Goal: Task Accomplishment & Management: Manage account settings

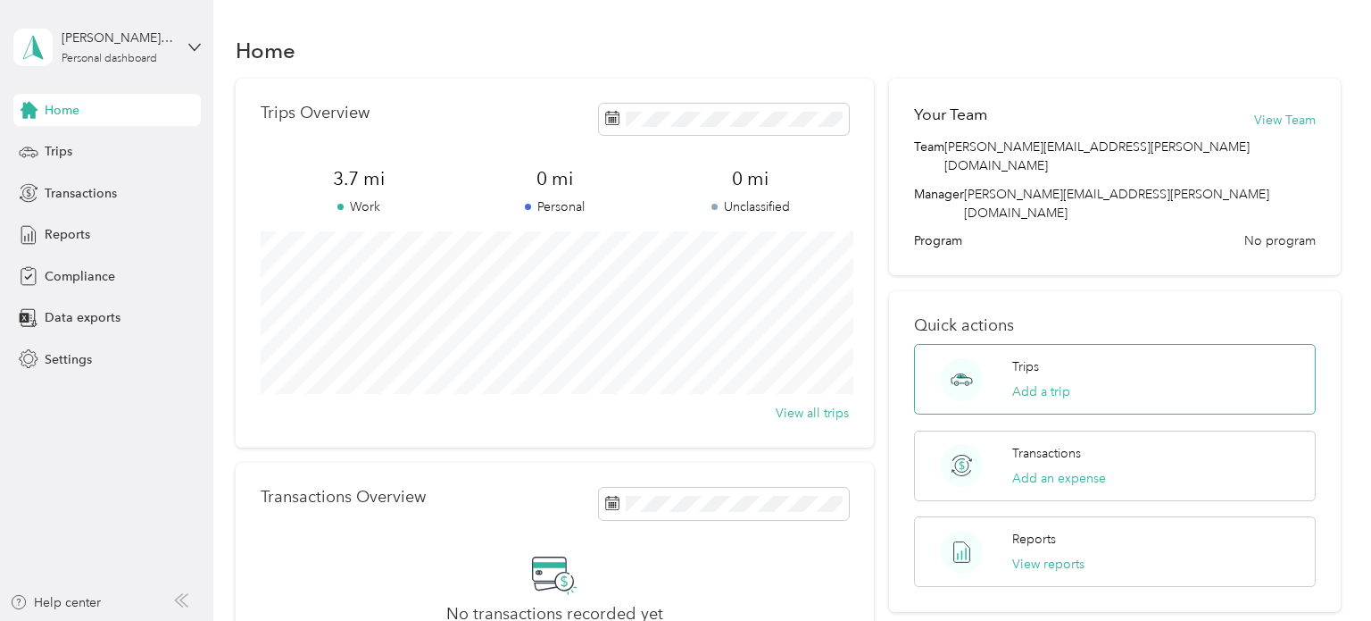
click at [1071, 357] on div "Trips Add a trip" at bounding box center [1041, 379] width 58 height 44
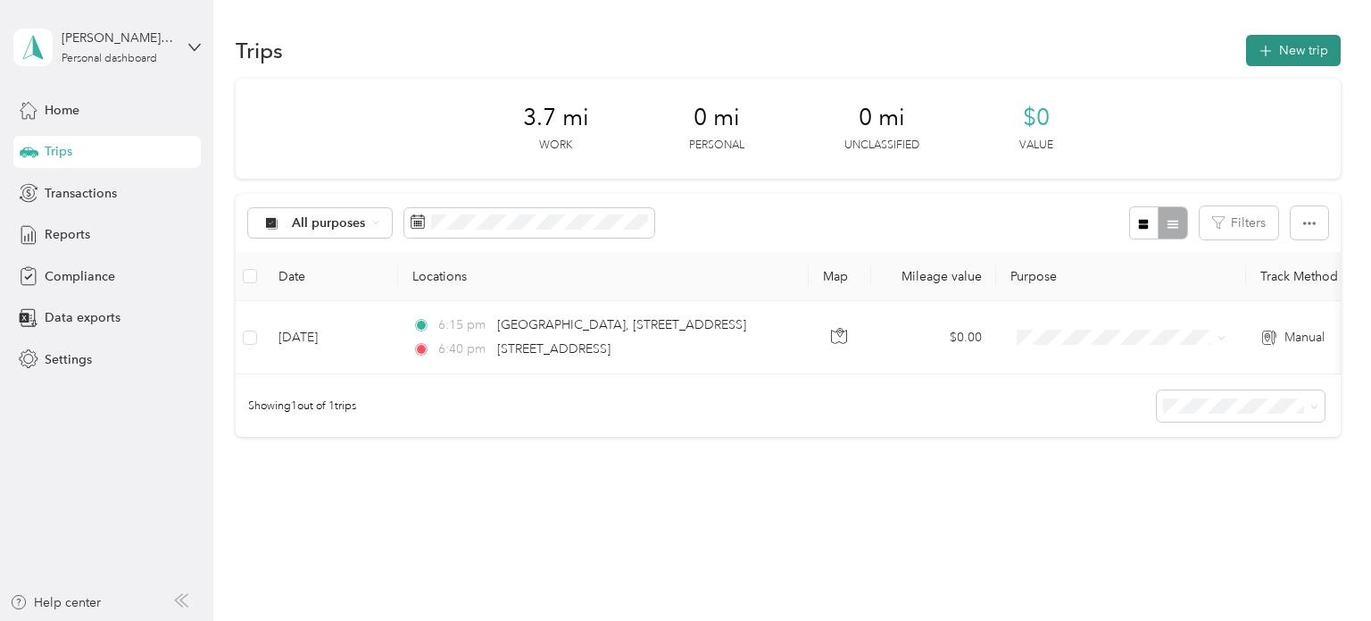
click at [1299, 49] on button "New trip" at bounding box center [1293, 50] width 95 height 31
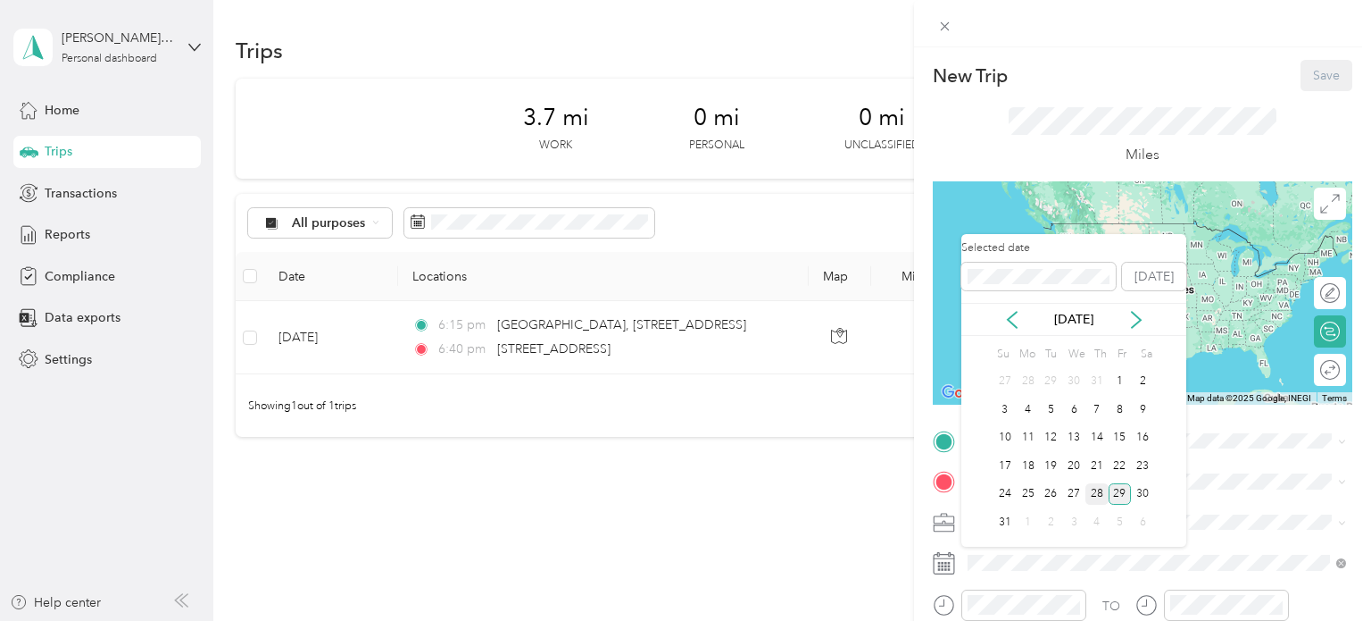
click at [1100, 493] on div "28" at bounding box center [1097, 494] width 23 height 22
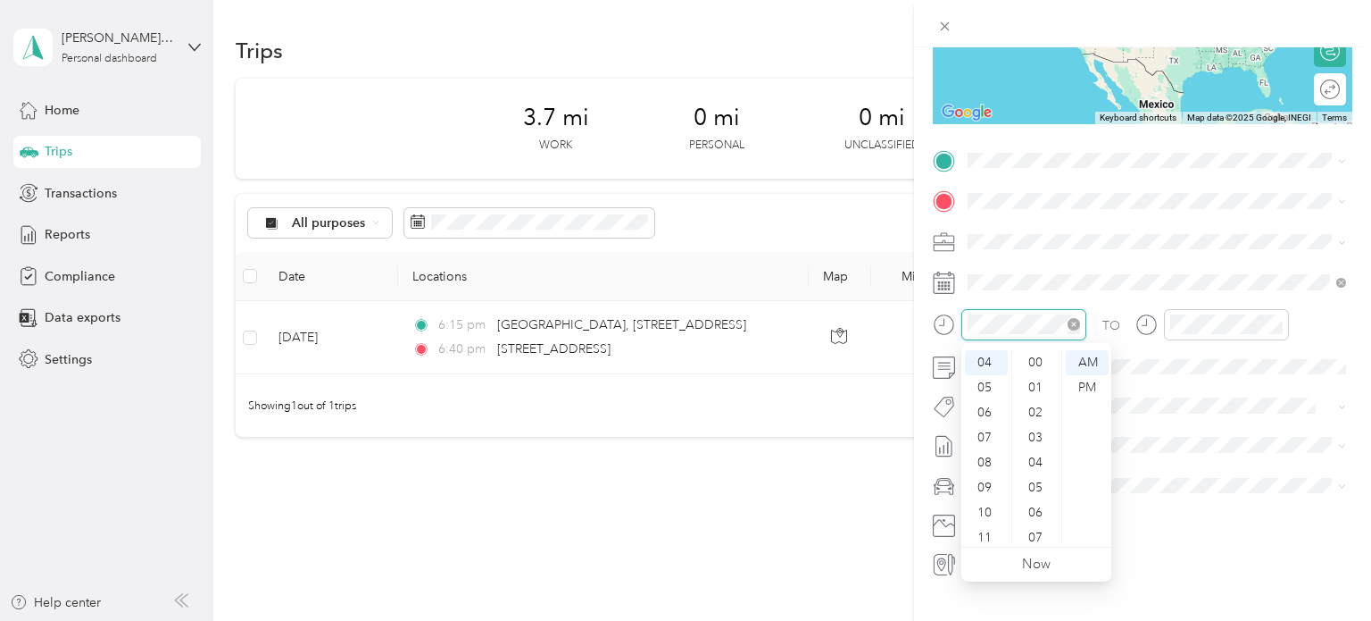
scroll to position [325, 0]
click at [989, 384] on div "05" at bounding box center [986, 387] width 43 height 25
click at [1078, 385] on div "PM" at bounding box center [1087, 387] width 43 height 25
click at [1093, 489] on ul "AM PM" at bounding box center [1087, 446] width 50 height 193
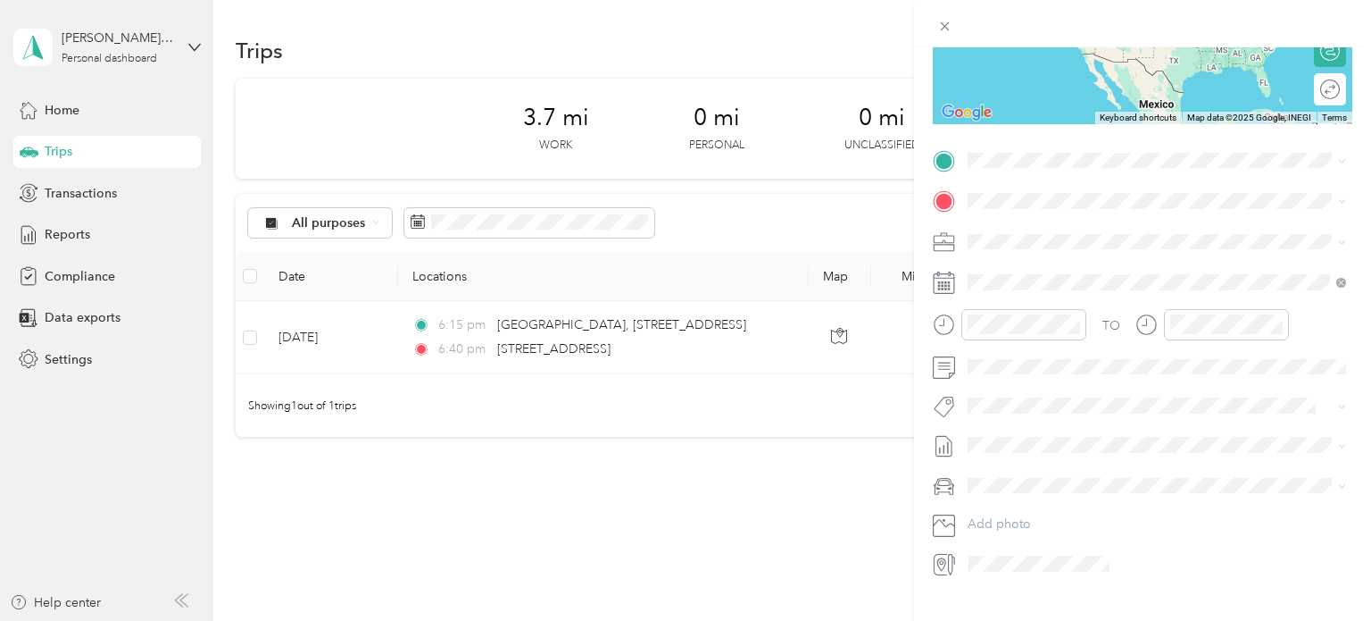
drag, startPoint x: 494, startPoint y: 323, endPoint x: 696, endPoint y: 335, distance: 203.0
click at [696, 335] on div "New Trip Save This trip cannot be edited because it is either under review, app…" at bounding box center [685, 310] width 1371 height 621
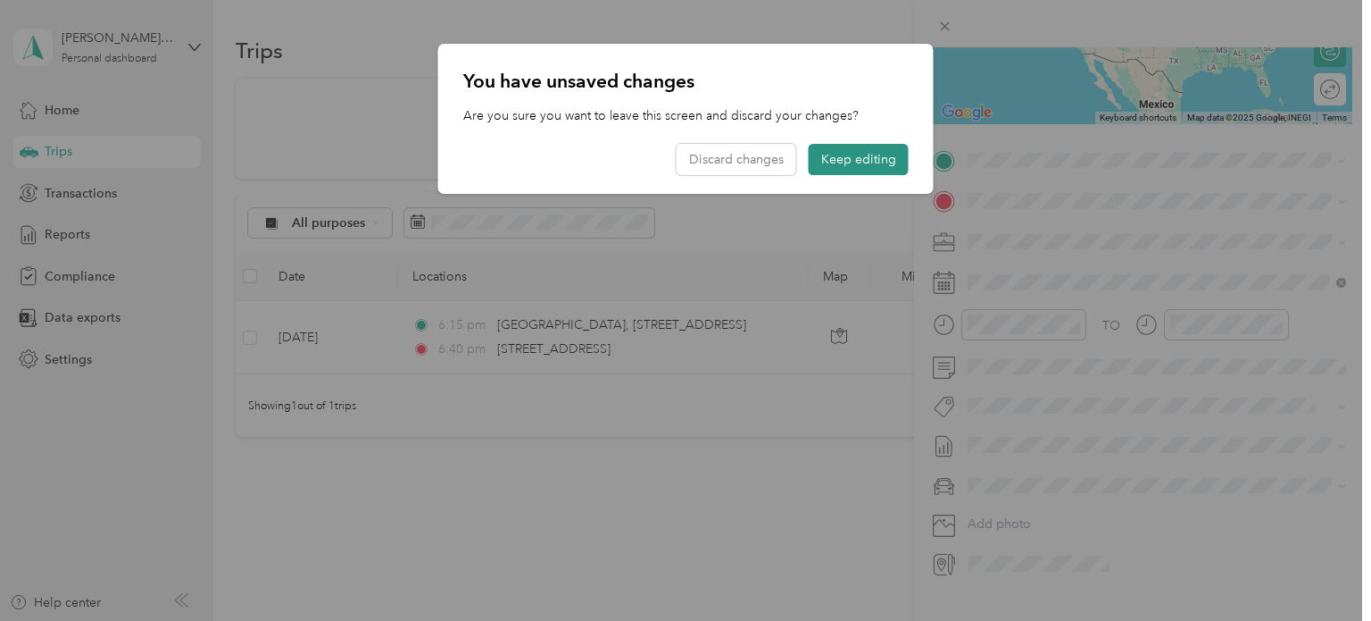
click at [848, 161] on button "Keep editing" at bounding box center [859, 159] width 100 height 31
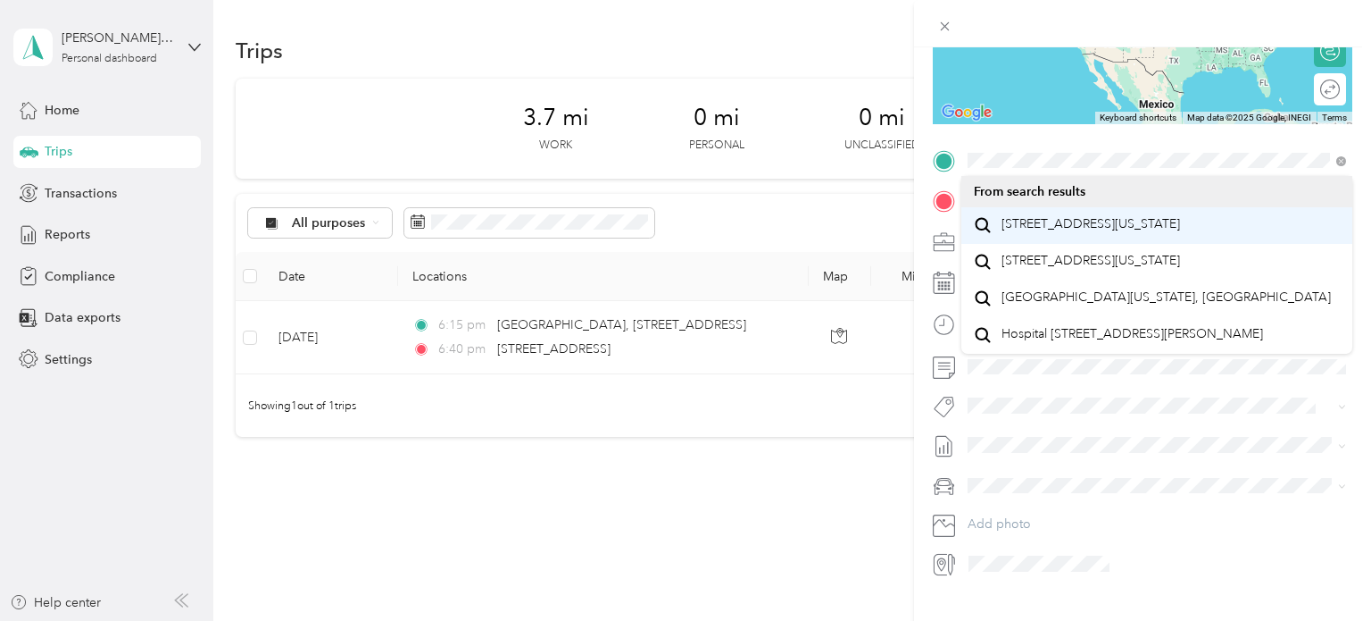
click at [1037, 229] on span "[STREET_ADDRESS][US_STATE]" at bounding box center [1091, 224] width 179 height 16
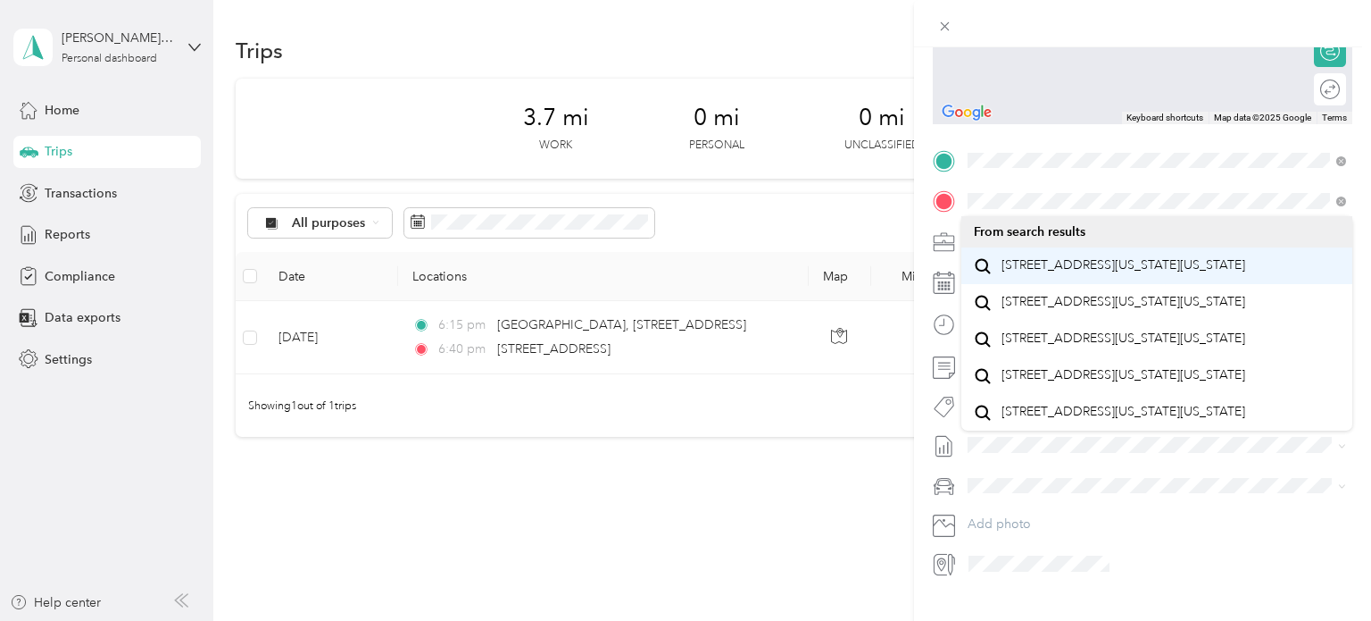
click at [1057, 266] on span "[STREET_ADDRESS][US_STATE][US_STATE]" at bounding box center [1124, 265] width 244 height 16
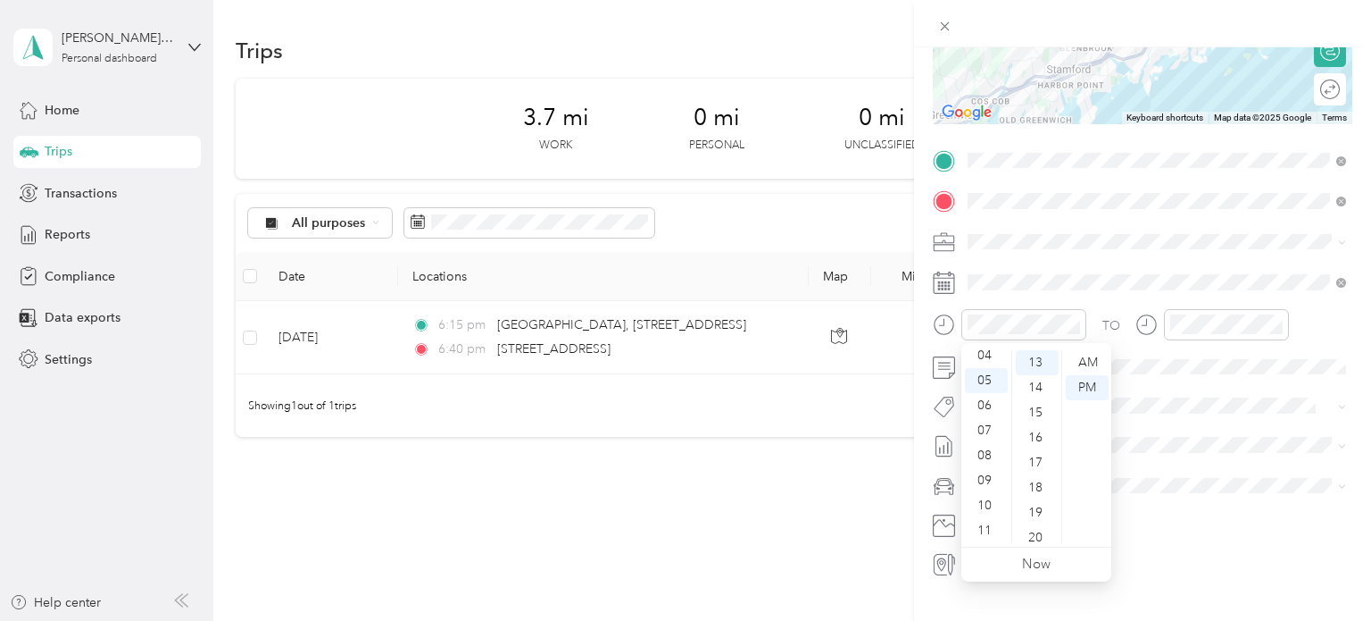
click at [949, 321] on icon at bounding box center [944, 324] width 22 height 22
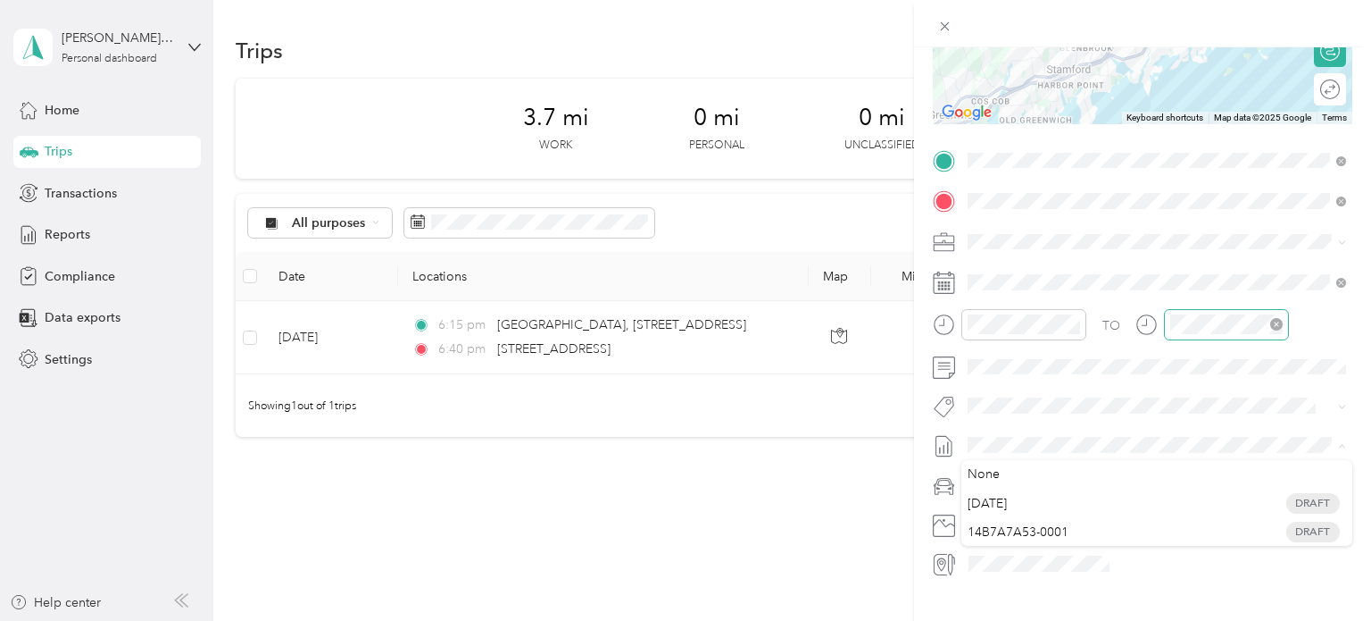
click at [1279, 324] on icon "close-circle" at bounding box center [1276, 324] width 12 height 12
click at [1071, 320] on icon "close-circle" at bounding box center [1074, 324] width 12 height 12
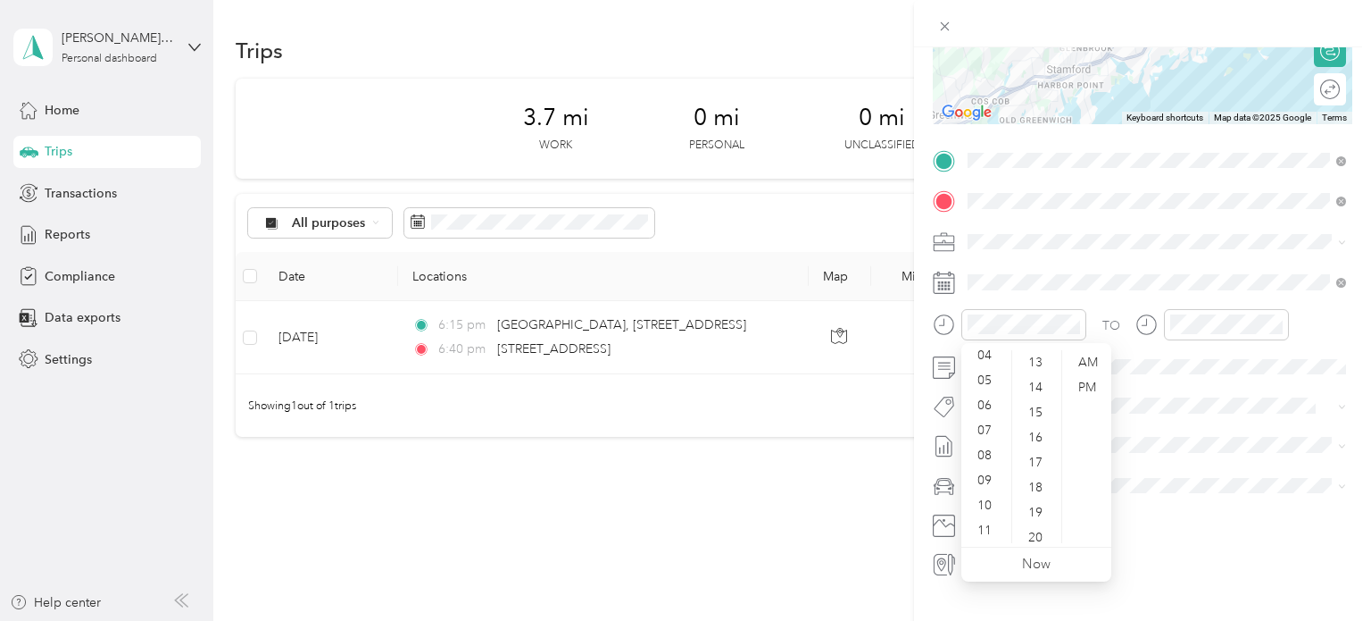
click at [1057, 366] on div "12 01 02 03 04 05 06 07 08 09 10 11 00 01 02 03 04 05 06 07 08 09 10 11 12 13 1…" at bounding box center [1037, 446] width 150 height 200
click at [1085, 385] on div "PM" at bounding box center [1087, 387] width 43 height 25
click at [1050, 359] on div "13" at bounding box center [1037, 362] width 43 height 25
click at [1053, 346] on div "12 01 02 03 04 05 06 07 08 09 10 11 00 01 02 03 04 05 06 07 08 09 10 11 12 13 1…" at bounding box center [1037, 446] width 150 height 200
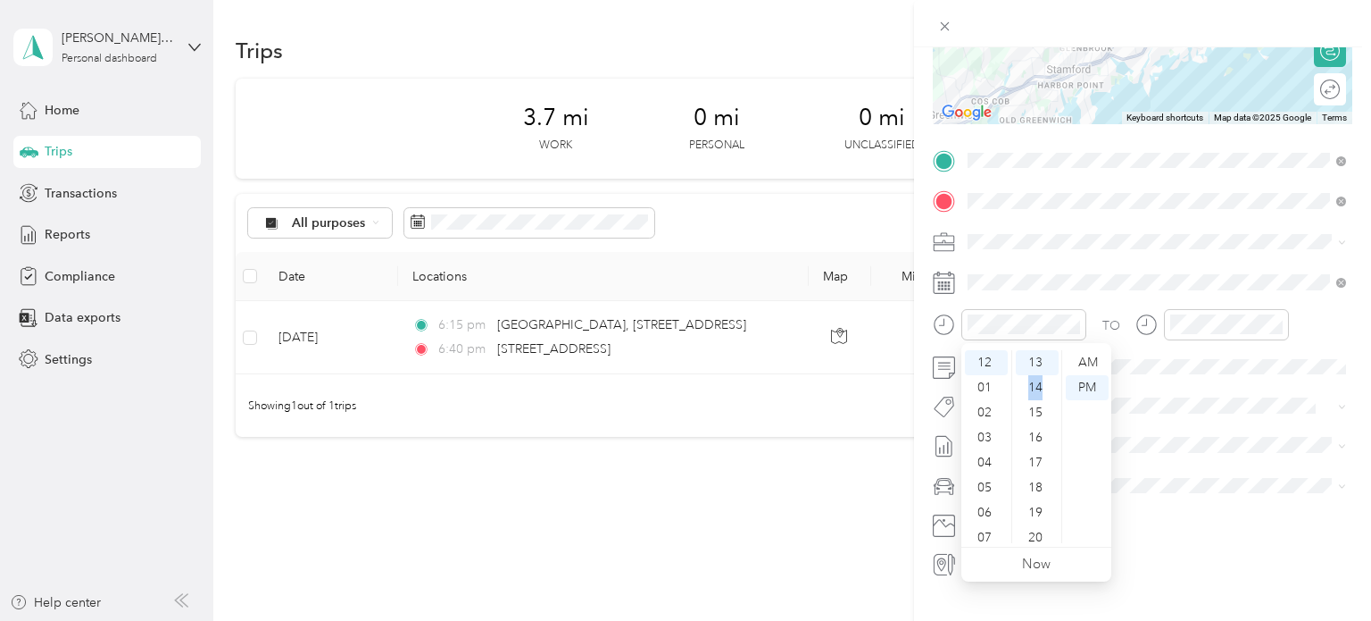
scroll to position [291, 0]
drag, startPoint x: 1060, startPoint y: 399, endPoint x: 1055, endPoint y: 346, distance: 53.8
click at [1055, 346] on div "12 01 02 03 04 05 06 07 08 09 10 11 00 01 02 03 04 05 06 07 08 09 10 11 12 13 1…" at bounding box center [1037, 445] width 150 height 204
click at [1039, 362] on div "00" at bounding box center [1037, 362] width 43 height 25
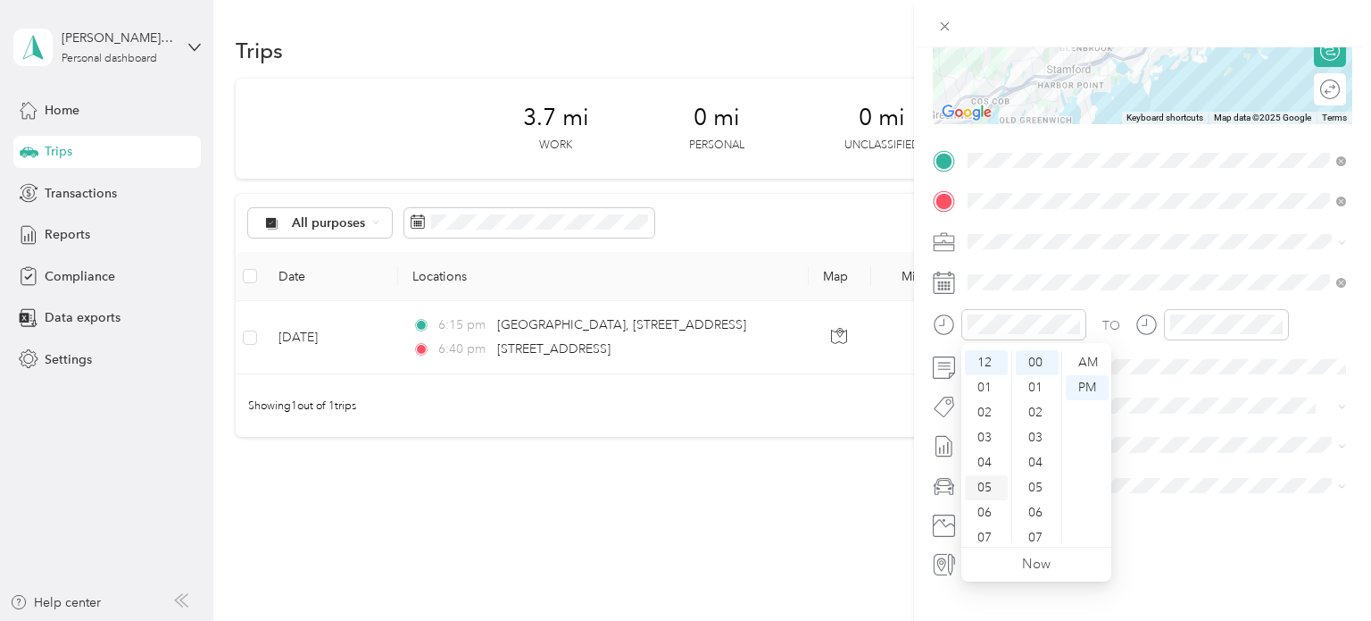
click at [980, 484] on div "05" at bounding box center [986, 487] width 43 height 25
click at [1096, 389] on div "PM" at bounding box center [1087, 387] width 43 height 25
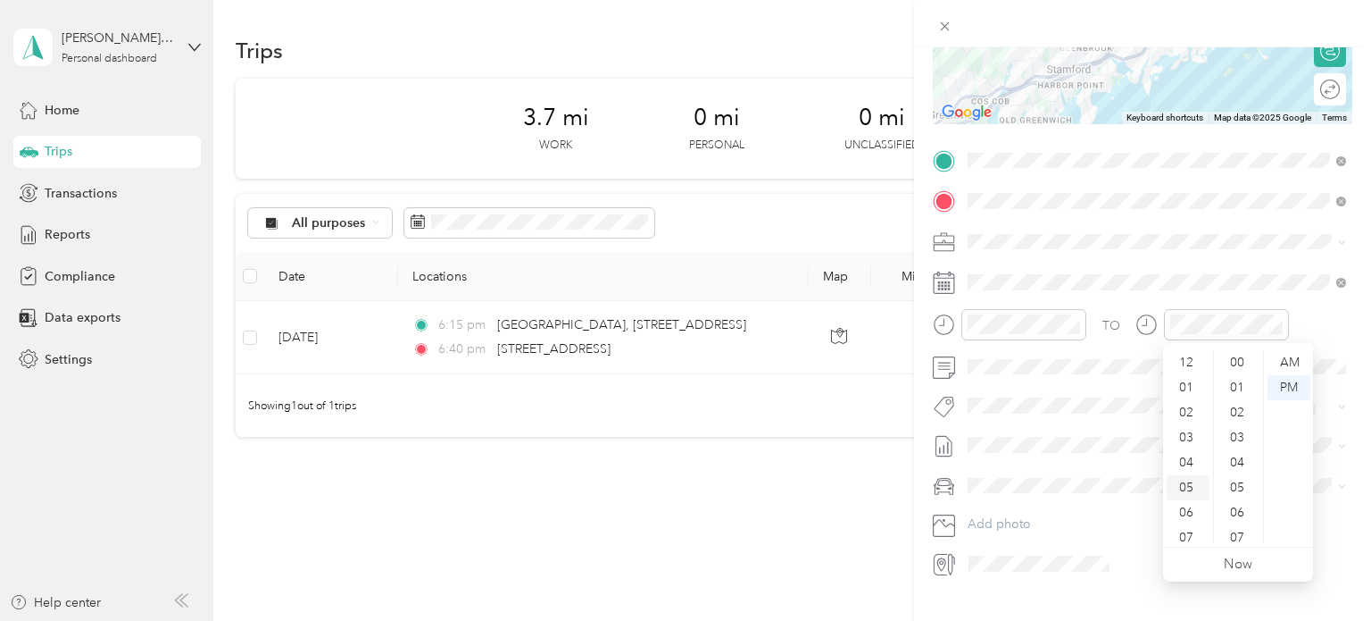
click at [1187, 487] on div "05" at bounding box center [1188, 487] width 43 height 25
click at [1233, 453] on div "45" at bounding box center [1239, 455] width 43 height 25
click at [1187, 488] on div "05" at bounding box center [1188, 487] width 43 height 25
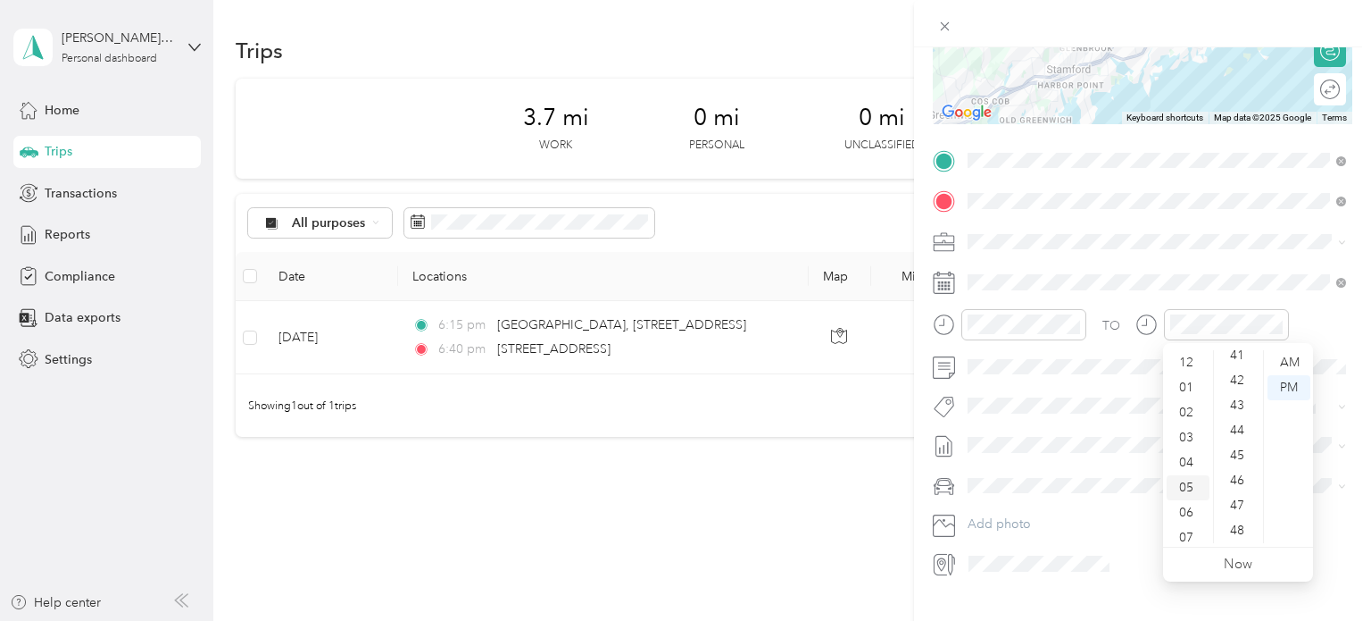
click at [1187, 488] on div "05" at bounding box center [1188, 487] width 43 height 25
click at [1187, 489] on div "05" at bounding box center [1188, 487] width 43 height 25
click at [1237, 451] on div "45" at bounding box center [1239, 455] width 43 height 25
click at [1289, 388] on div "PM" at bounding box center [1289, 387] width 43 height 25
click at [1351, 501] on div "TO Add photo" at bounding box center [1143, 361] width 420 height 431
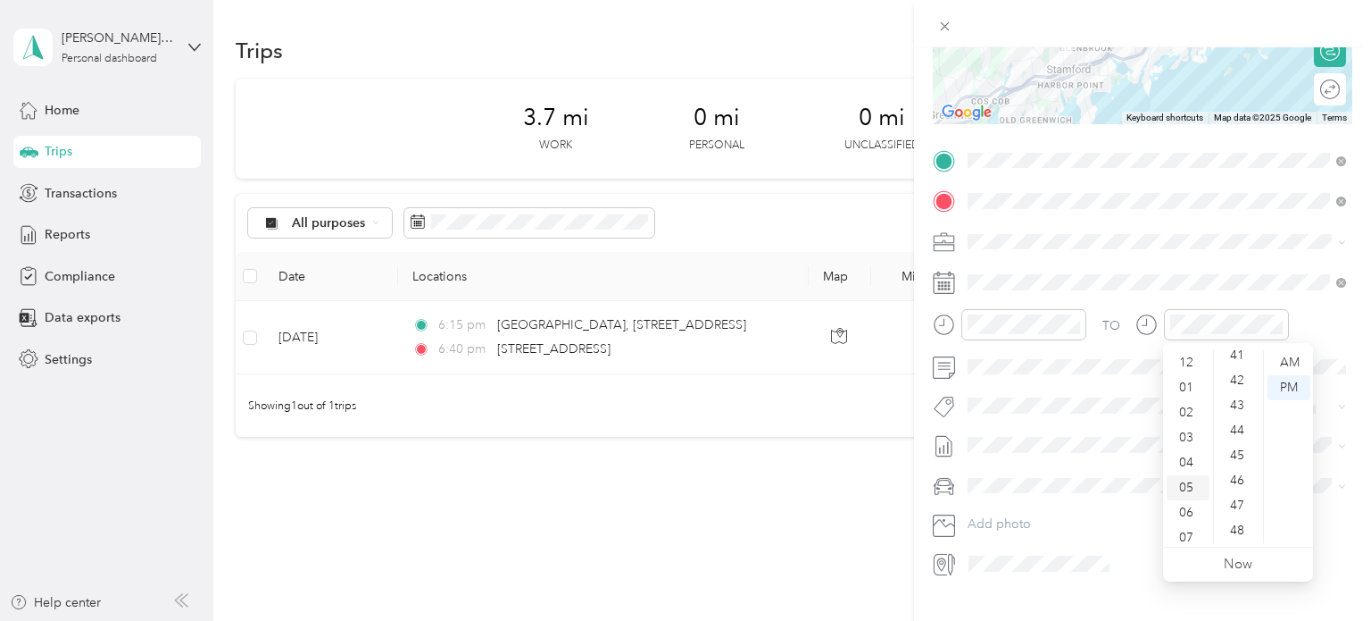
click at [1189, 487] on div "05" at bounding box center [1188, 487] width 43 height 25
click at [1198, 488] on div "05" at bounding box center [1188, 487] width 43 height 25
click at [1287, 367] on div "AM" at bounding box center [1289, 362] width 43 height 25
click at [1285, 387] on div "PM" at bounding box center [1289, 387] width 43 height 25
click at [250, 278] on div "New Trip Save This trip cannot be edited because it is either under review, app…" at bounding box center [685, 310] width 1371 height 621
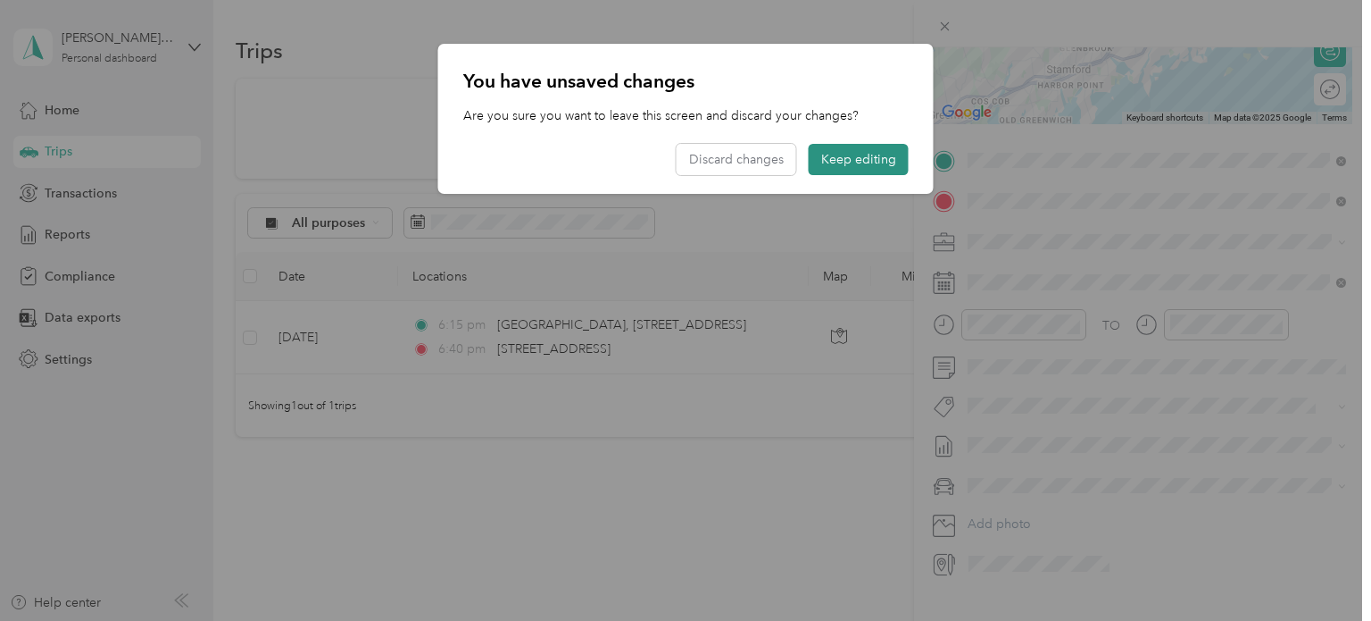
click at [848, 155] on button "Keep editing" at bounding box center [859, 159] width 100 height 31
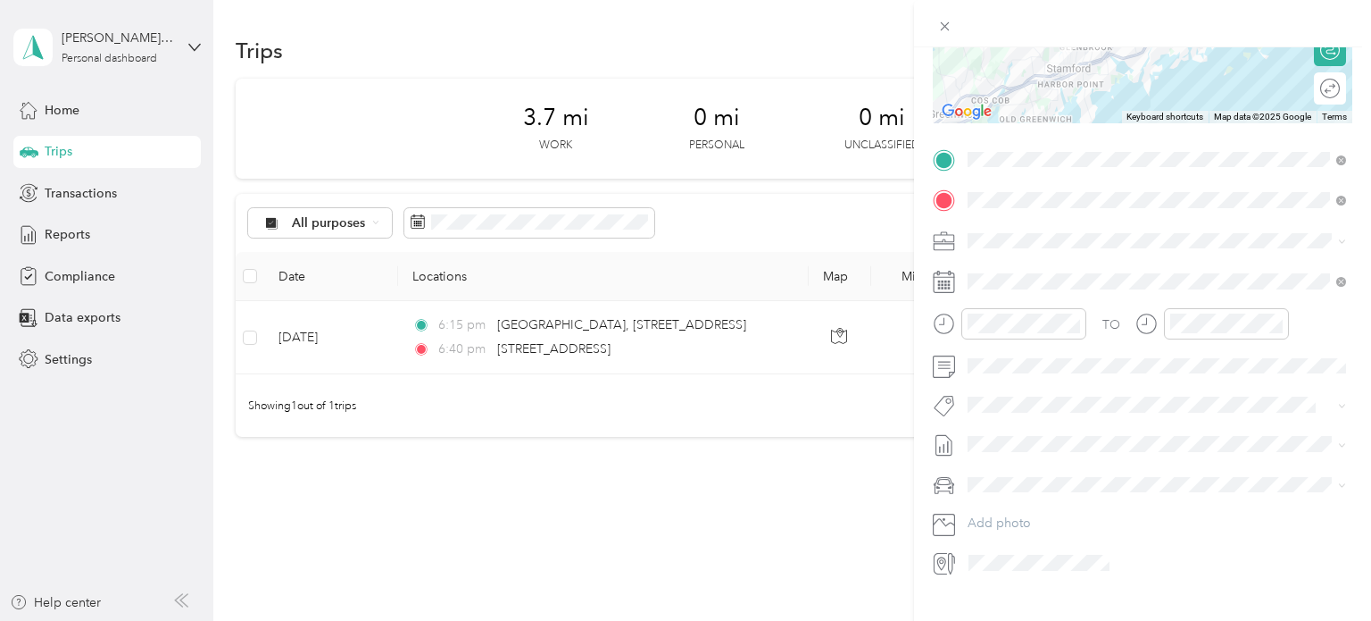
scroll to position [282, 0]
click at [1189, 481] on div "05" at bounding box center [1188, 485] width 43 height 25
click at [1232, 454] on div "45" at bounding box center [1239, 453] width 43 height 25
click at [1274, 324] on icon "close-circle" at bounding box center [1276, 322] width 12 height 12
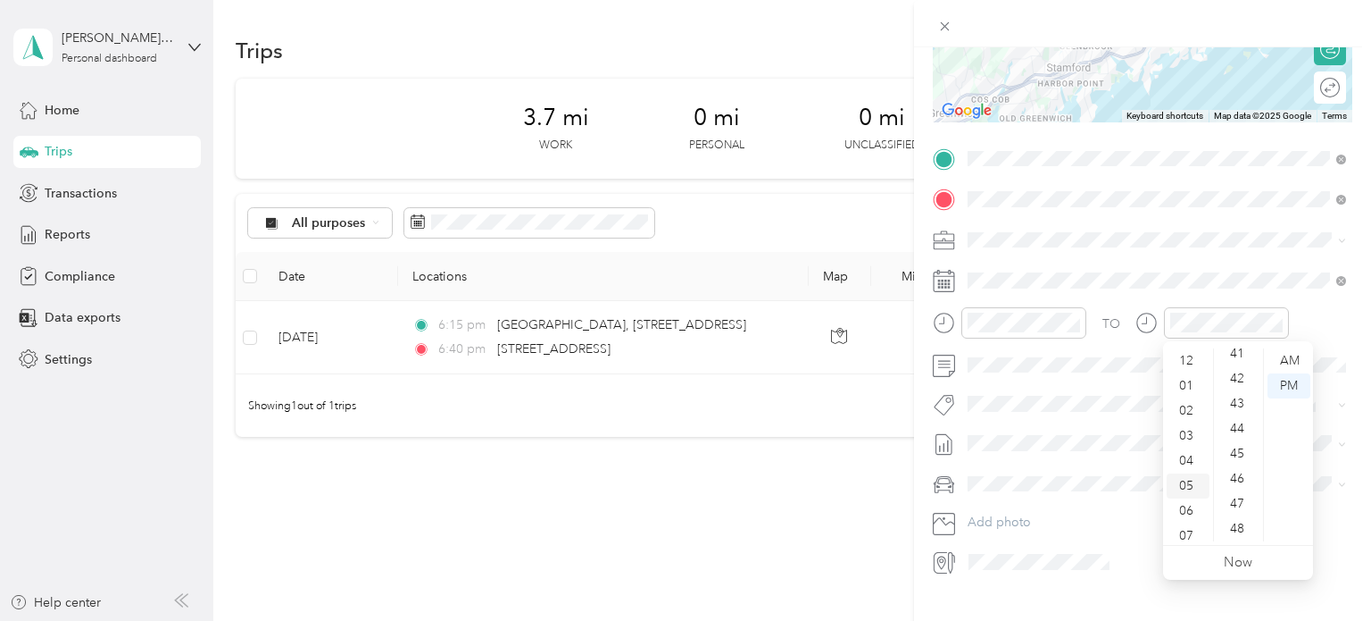
click at [1187, 482] on div "05" at bounding box center [1188, 485] width 43 height 25
click at [1237, 450] on div "45" at bounding box center [1239, 453] width 43 height 25
click at [1295, 390] on div "PM" at bounding box center [1289, 385] width 43 height 25
click at [772, 552] on div "New Trip Save This trip cannot be edited because it is either under review, app…" at bounding box center [685, 310] width 1371 height 621
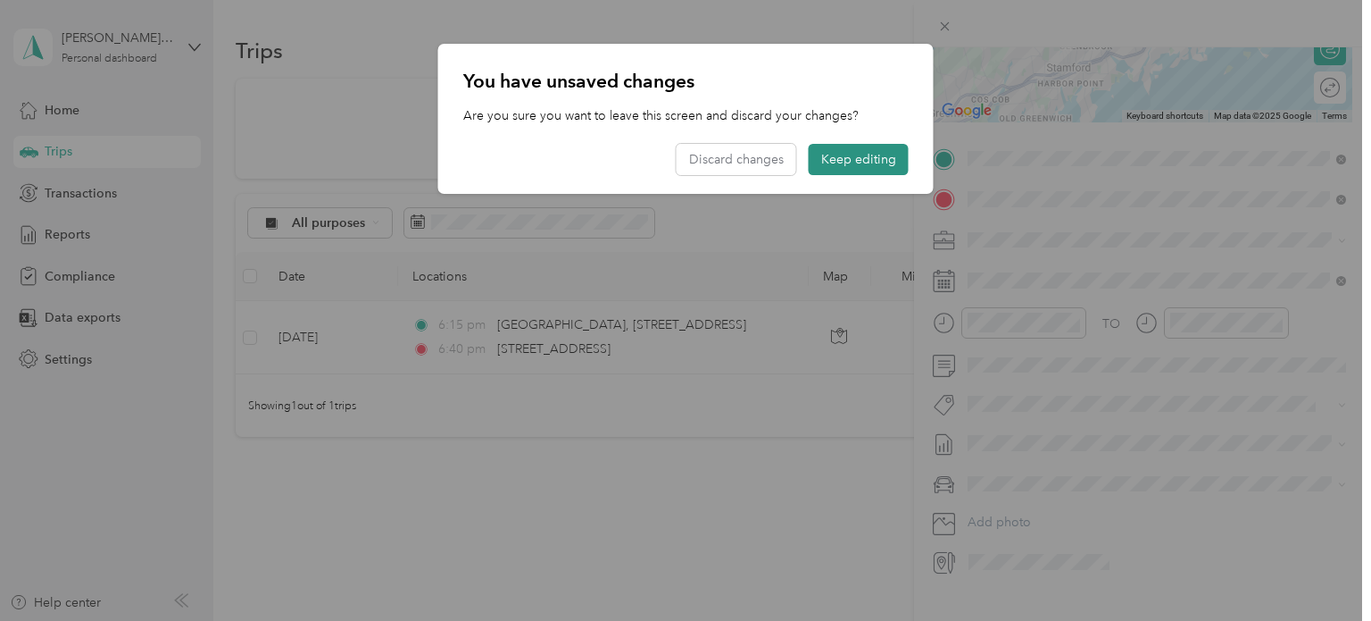
click at [862, 166] on button "Keep editing" at bounding box center [859, 159] width 100 height 31
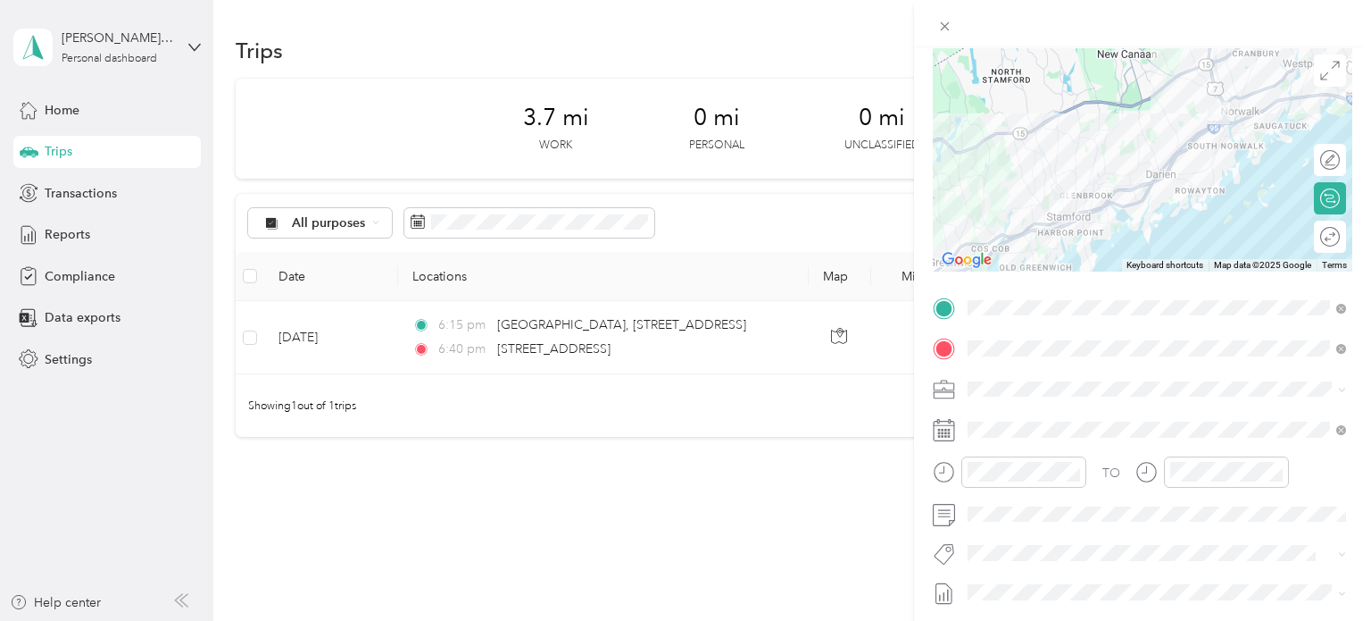
scroll to position [0, 0]
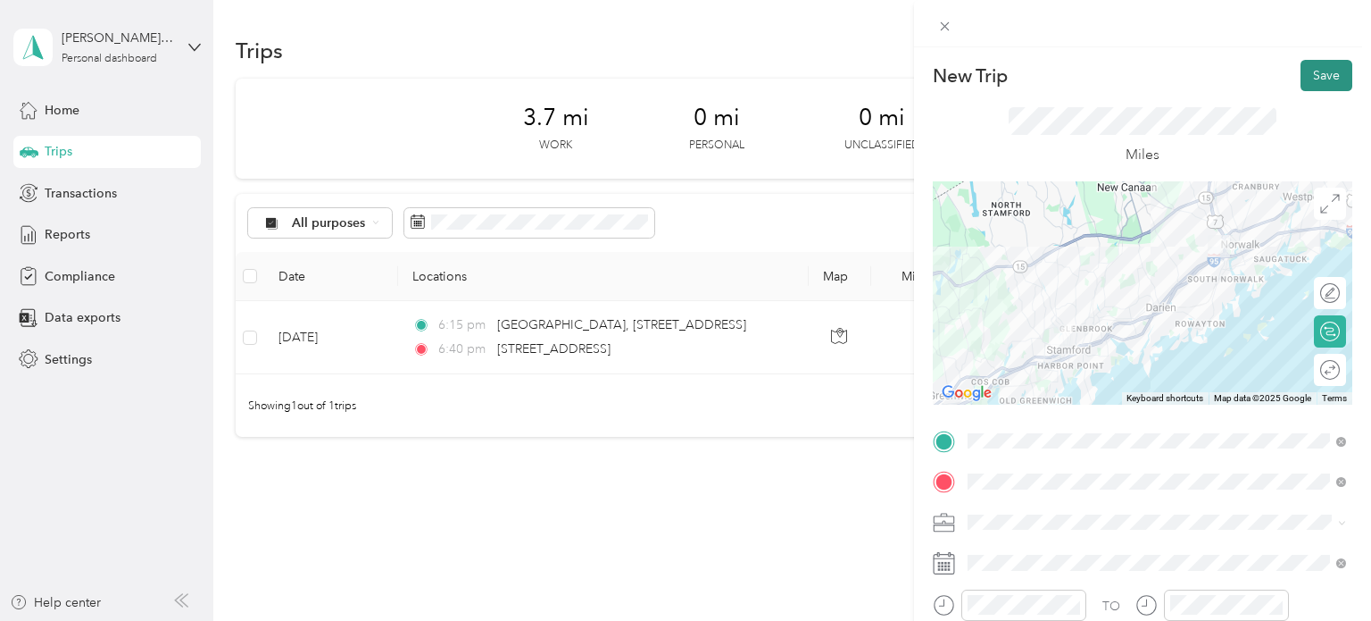
click at [1324, 82] on button "Save" at bounding box center [1327, 75] width 52 height 31
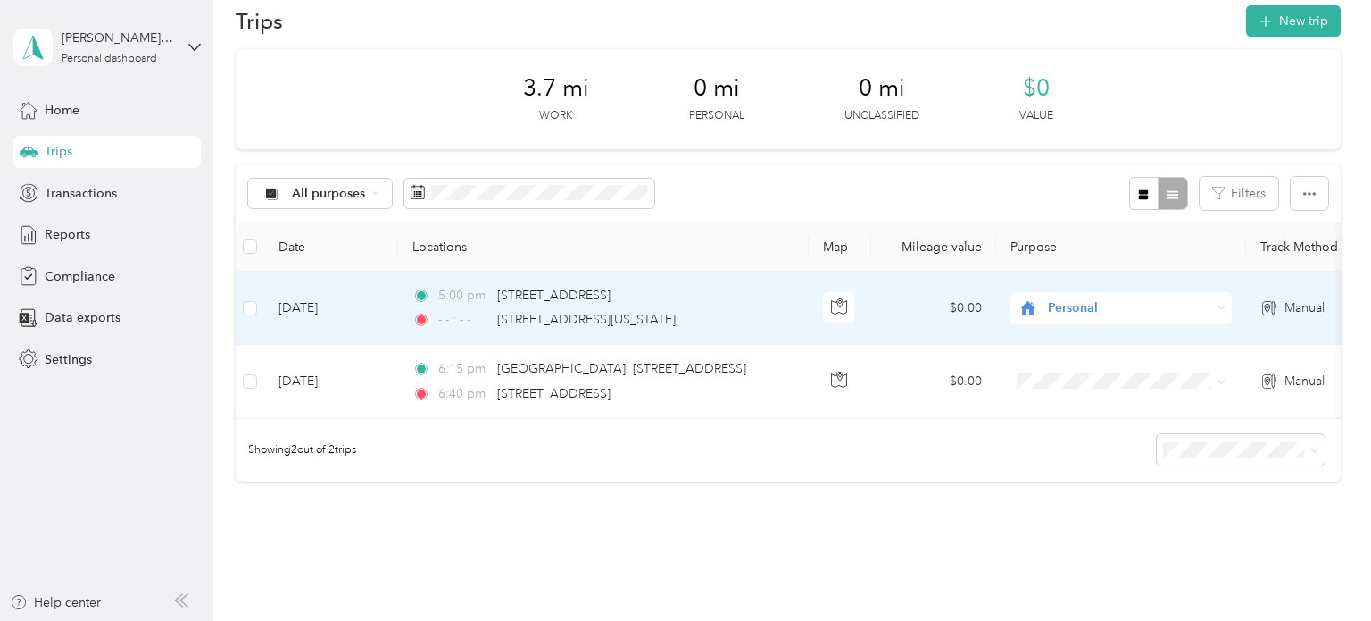
scroll to position [42, 0]
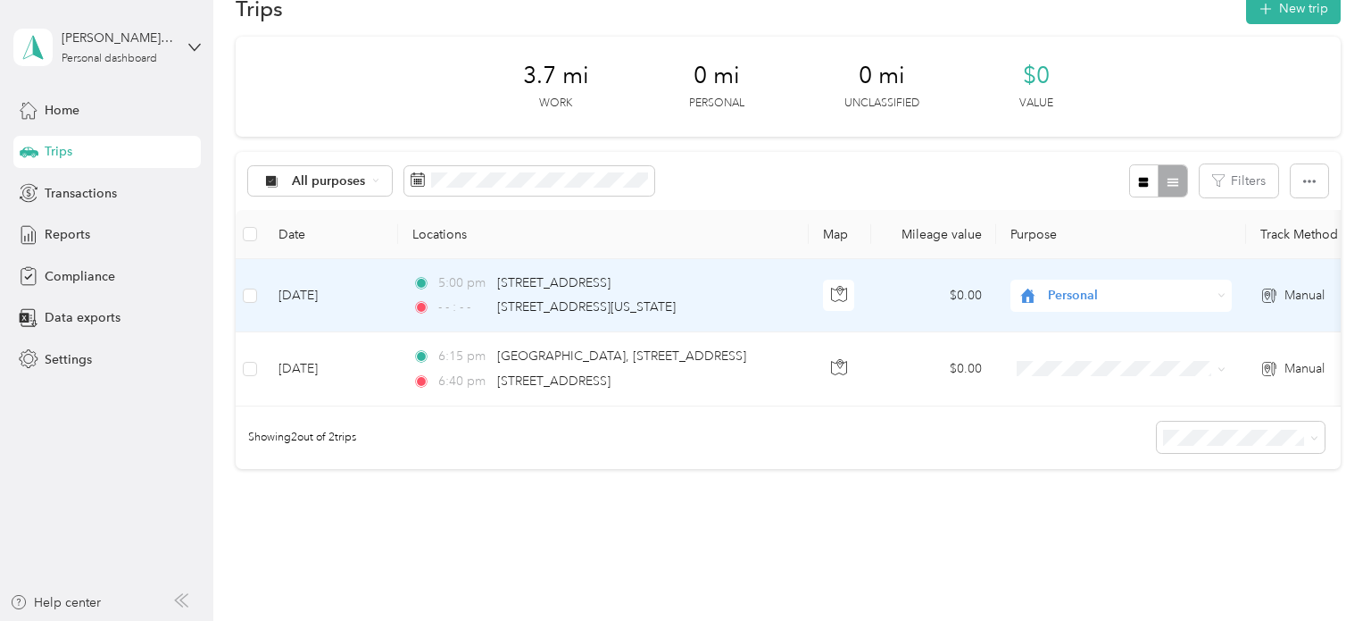
click at [1274, 295] on icon at bounding box center [1273, 294] width 3 height 13
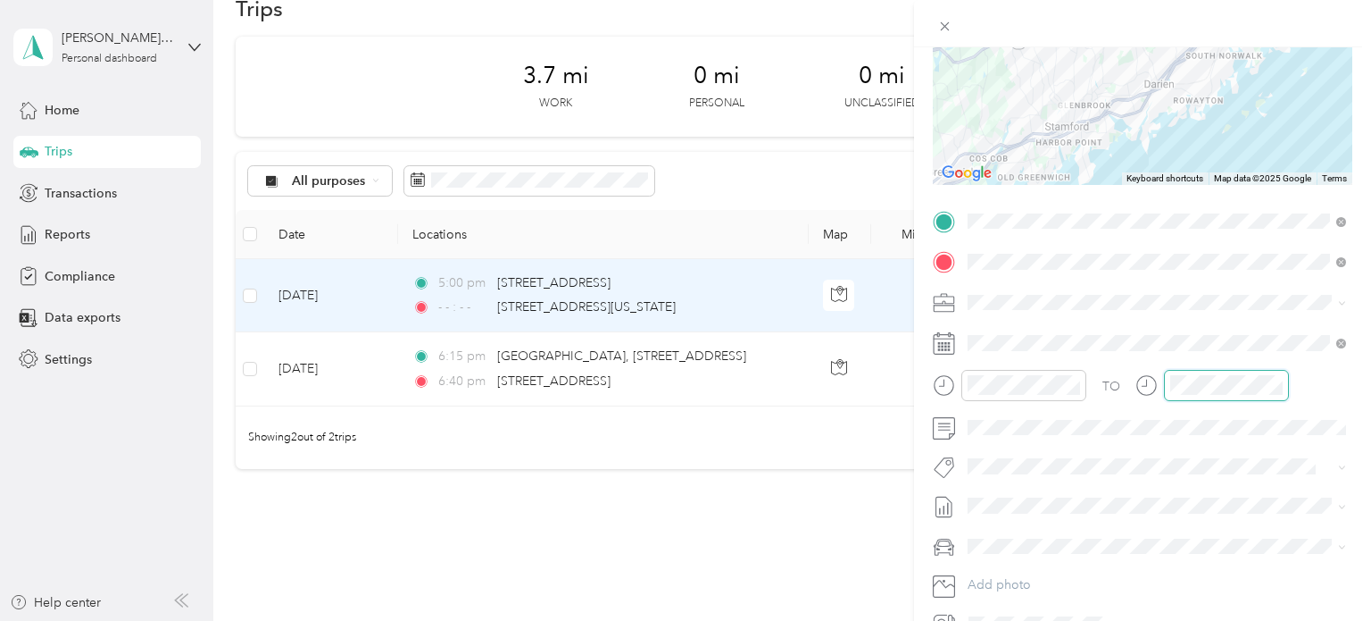
scroll to position [500, 0]
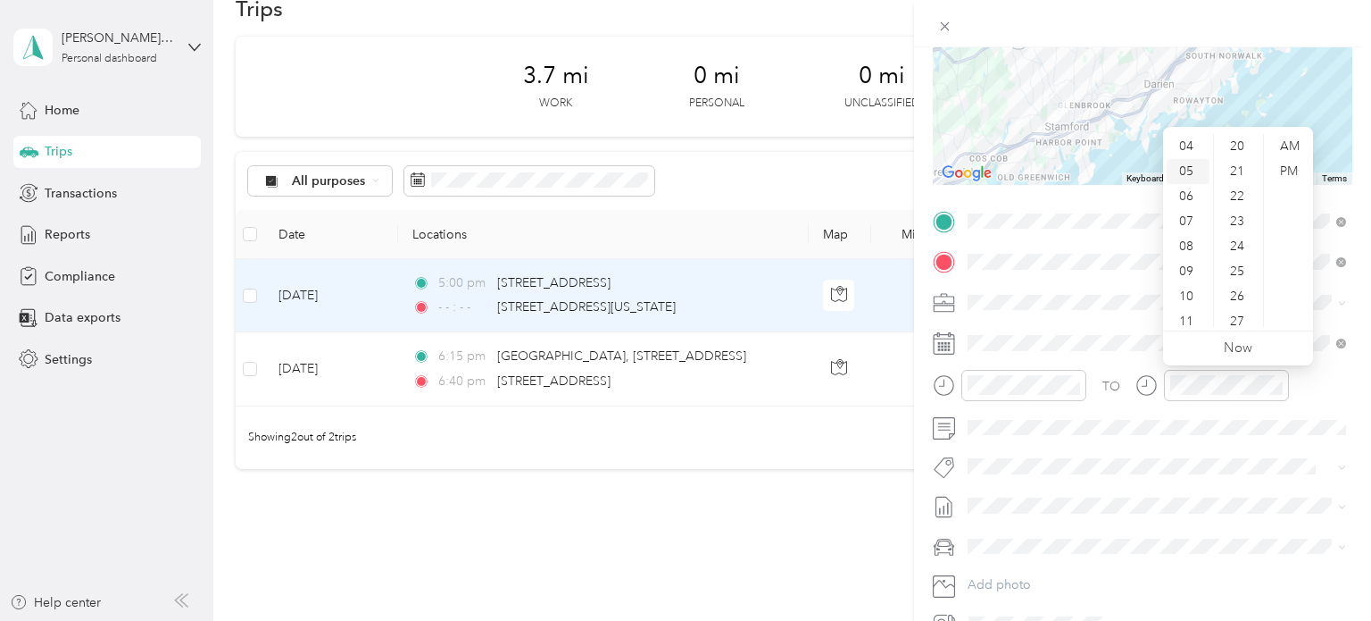
click at [1191, 171] on div "05" at bounding box center [1188, 171] width 43 height 25
drag, startPoint x: 1271, startPoint y: 266, endPoint x: 1261, endPoint y: 207, distance: 59.9
click at [1261, 207] on div "12 01 02 03 04 05 06 07 08 09 10 11 00 01 02 03 04 05 06 07 08 09 10 11 12 13 1…" at bounding box center [1238, 230] width 150 height 200
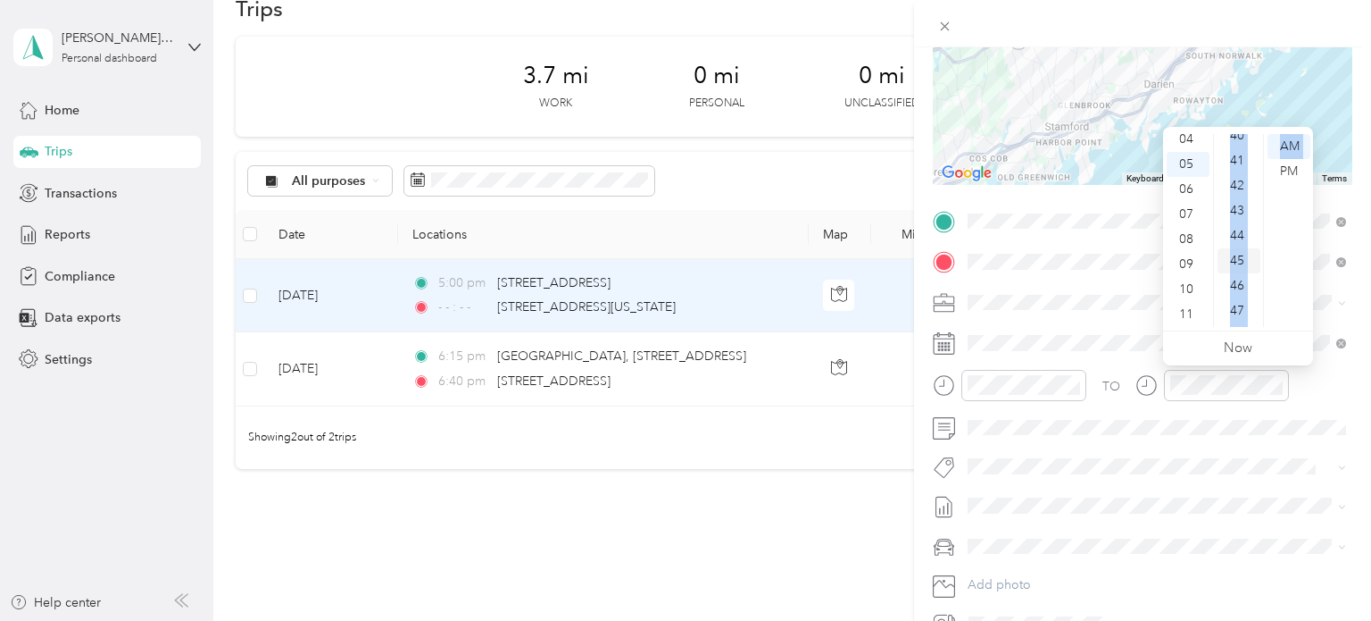
click at [1240, 254] on div "45" at bounding box center [1239, 260] width 43 height 25
click at [1294, 171] on div "PM" at bounding box center [1289, 171] width 43 height 25
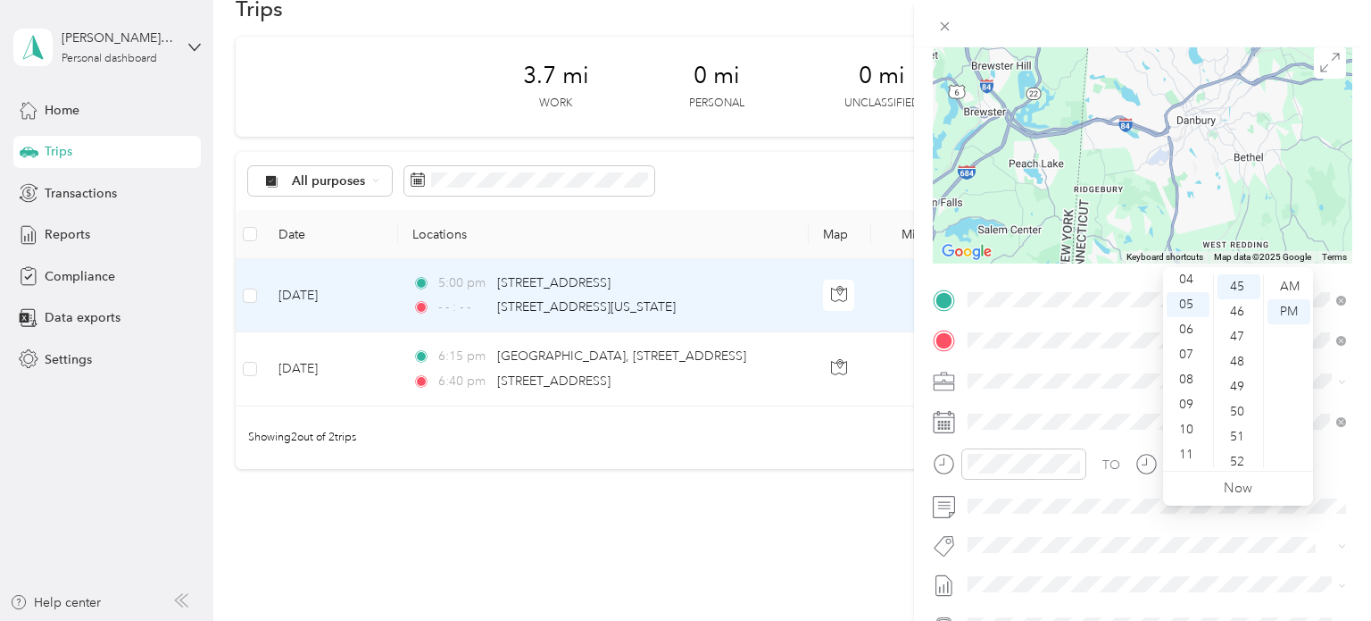
scroll to position [0, 0]
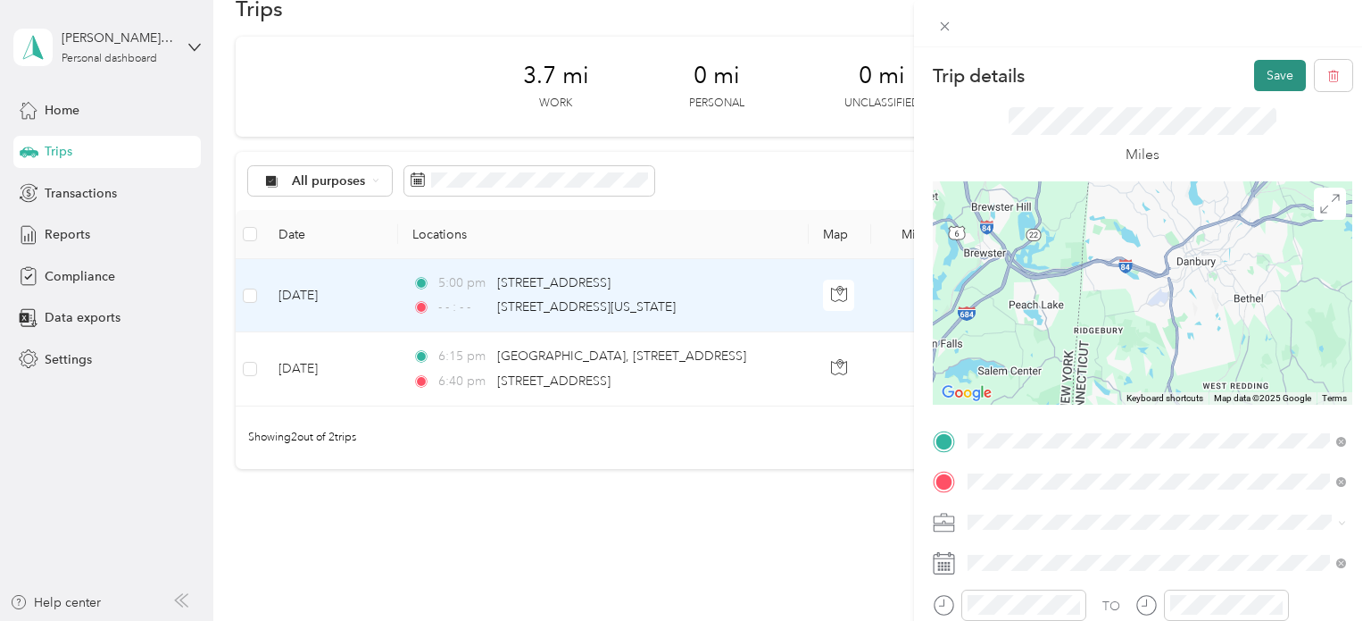
click at [1282, 79] on button "Save" at bounding box center [1280, 75] width 52 height 31
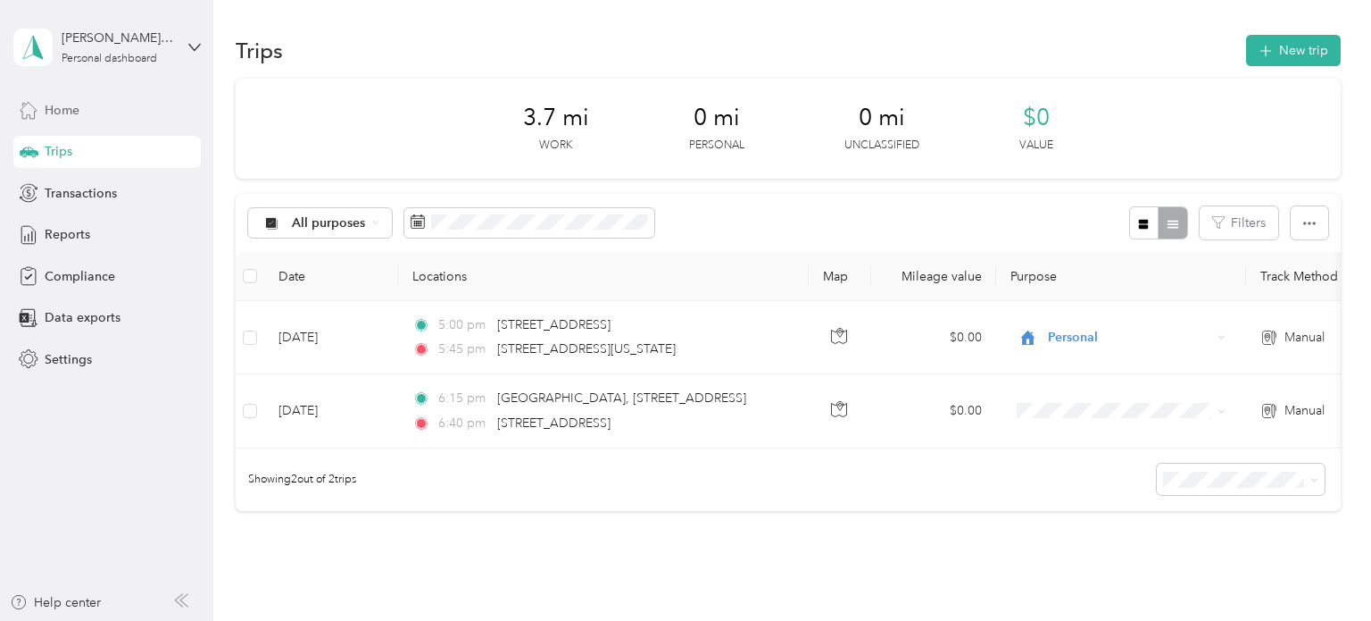
click at [71, 112] on span "Home" at bounding box center [62, 110] width 35 height 19
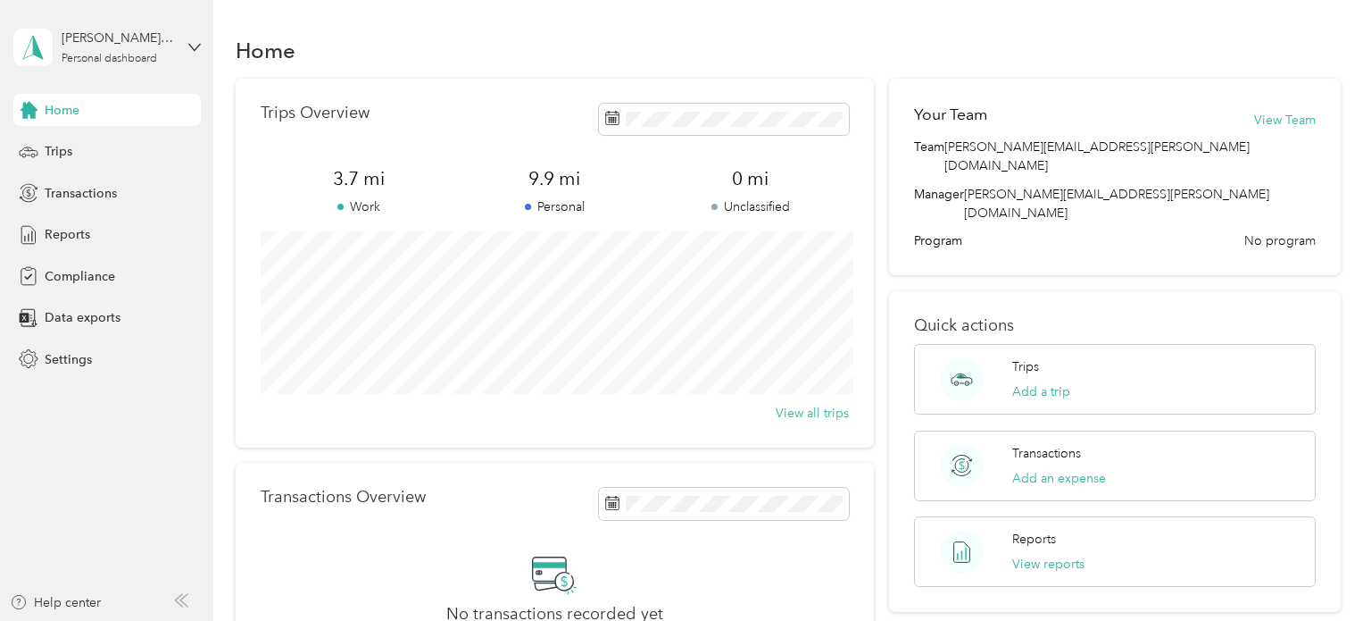
click at [64, 107] on span "Home" at bounding box center [62, 110] width 35 height 19
click at [65, 154] on span "Trips" at bounding box center [59, 151] width 28 height 19
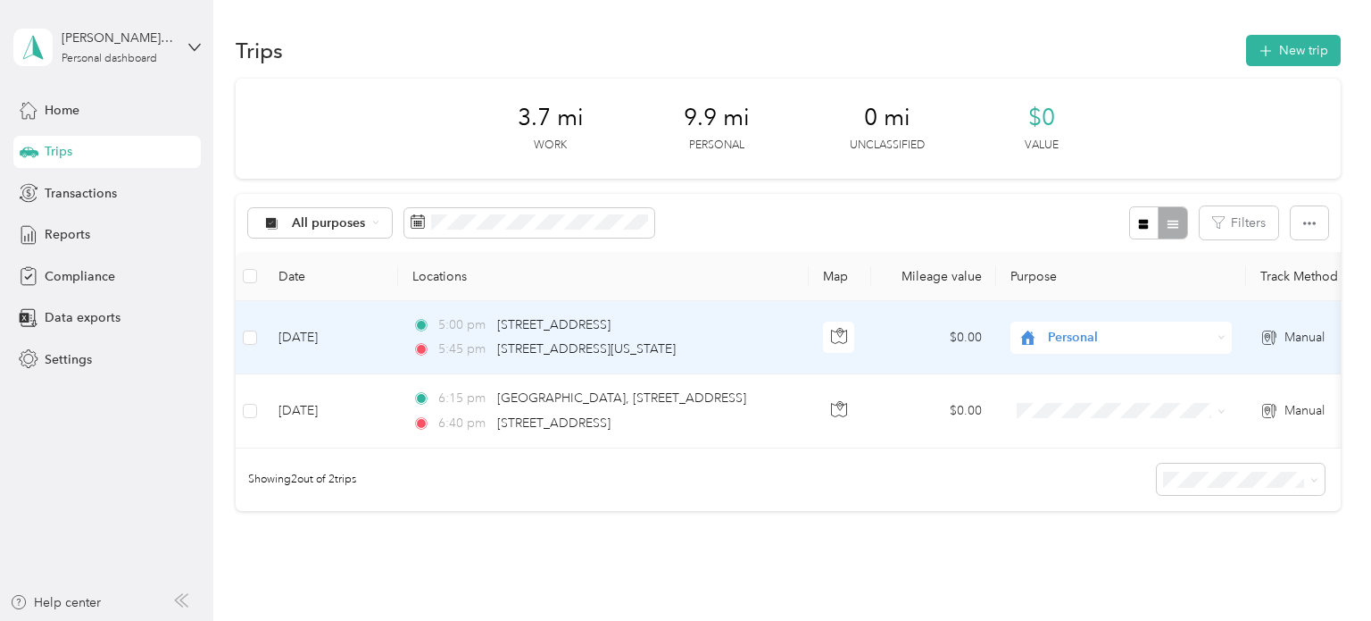
click at [1149, 346] on span "Personal" at bounding box center [1129, 338] width 163 height 20
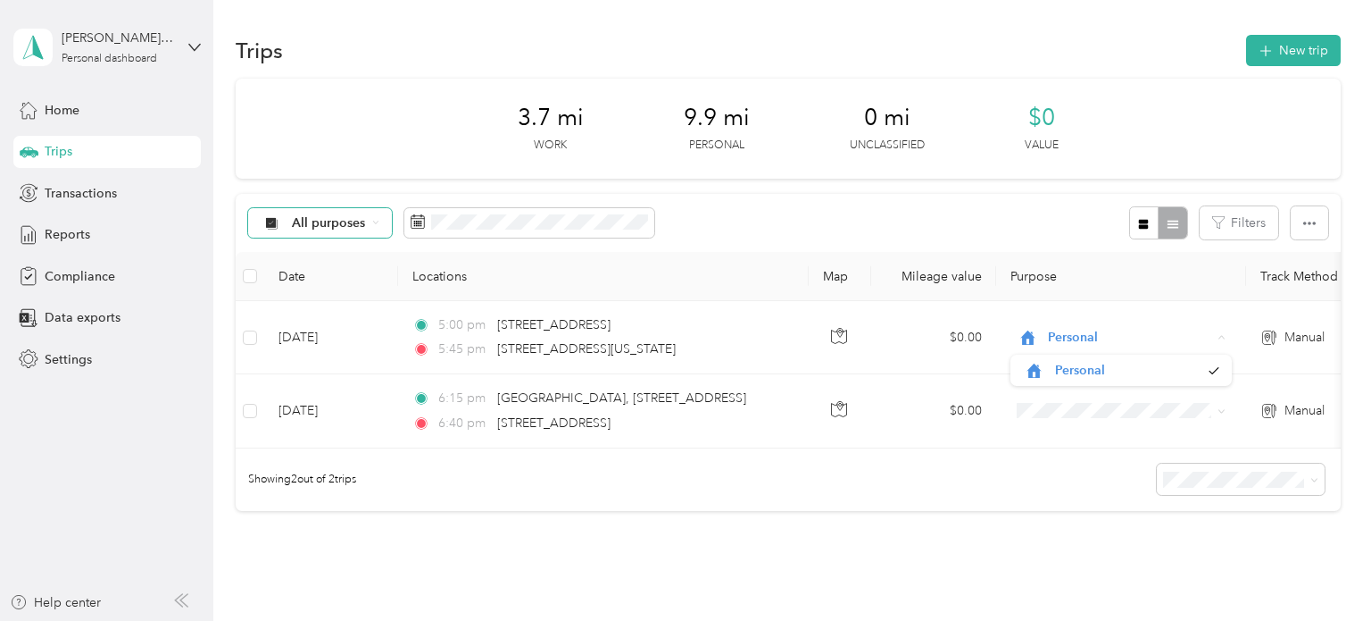
click at [376, 225] on icon at bounding box center [375, 222] width 7 height 7
click at [347, 254] on span "All purposes" at bounding box center [336, 255] width 87 height 19
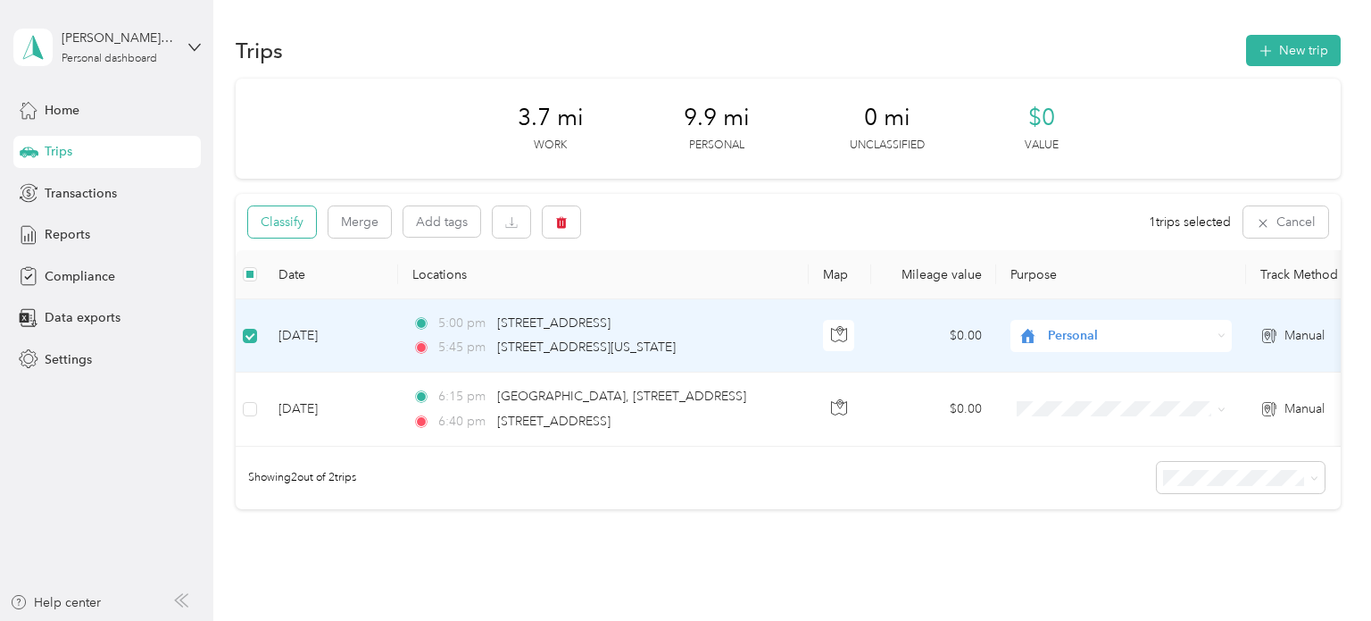
click at [295, 231] on button "Classify" at bounding box center [282, 221] width 68 height 31
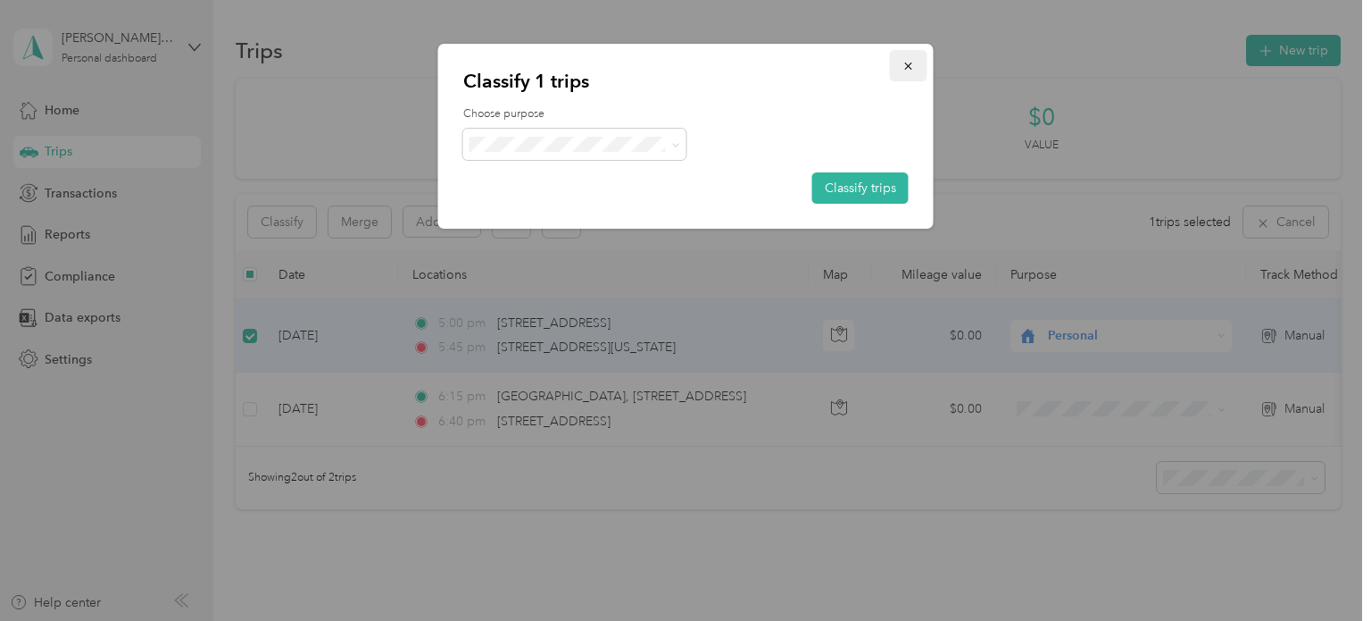
click at [904, 64] on icon "button" at bounding box center [909, 66] width 12 height 12
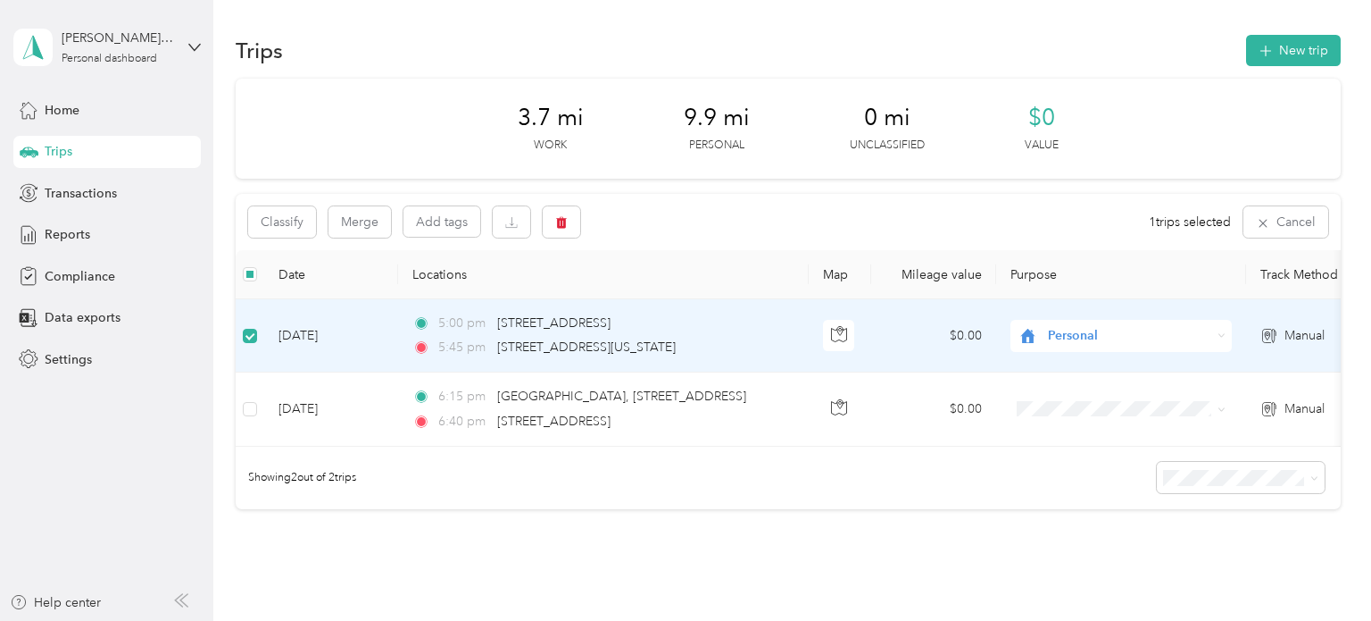
click at [1298, 279] on th "Track Method" at bounding box center [1308, 274] width 125 height 49
click at [1268, 334] on icon at bounding box center [1270, 336] width 18 height 14
click at [1136, 336] on span "Personal" at bounding box center [1129, 336] width 163 height 20
click at [193, 46] on icon at bounding box center [194, 47] width 12 height 12
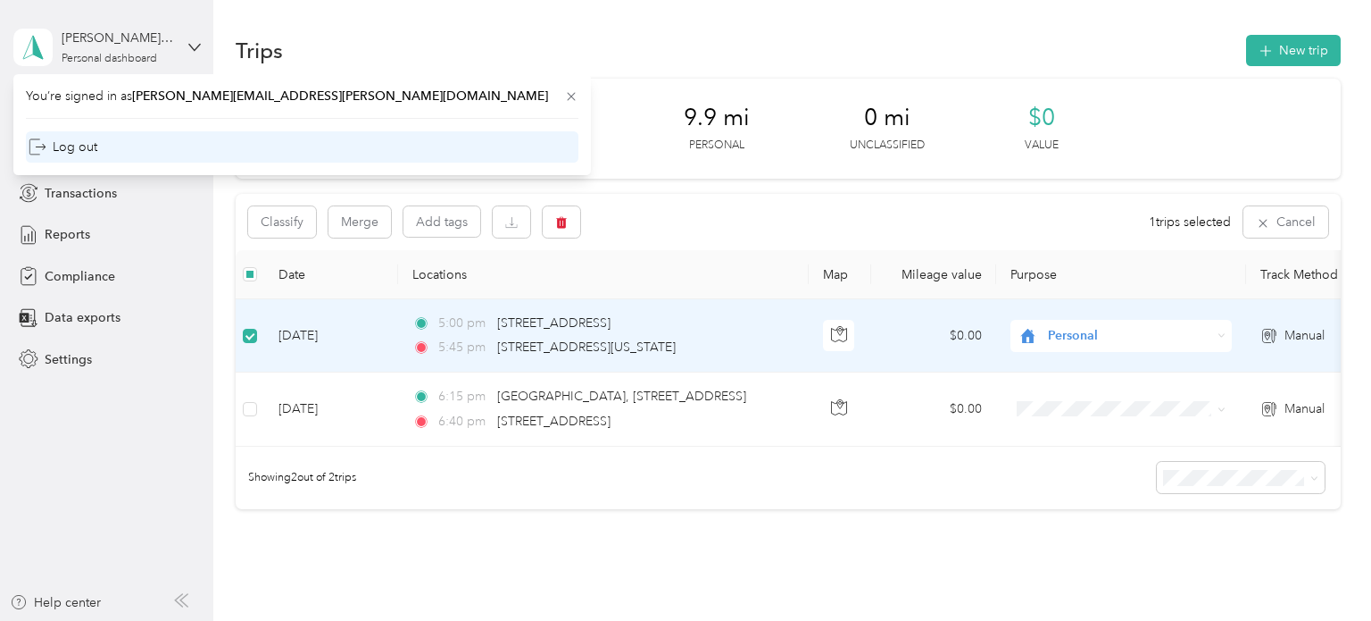
click at [76, 145] on div "Log out" at bounding box center [63, 146] width 69 height 19
